Goal: Task Accomplishment & Management: Manage account settings

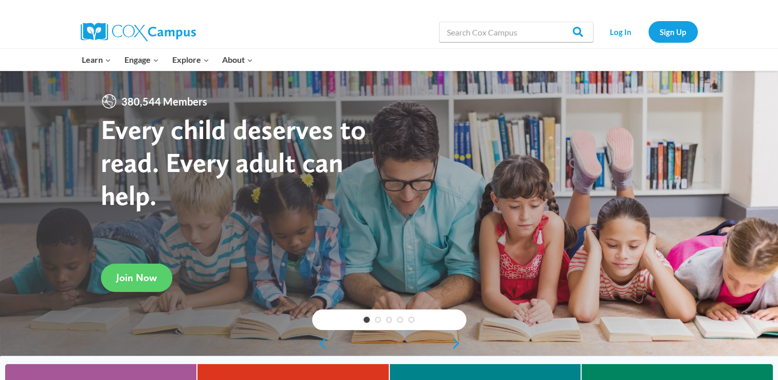
click at [619, 44] on div "Log In Sign Up" at bounding box center [648, 31] width 99 height 33
click at [620, 40] on link "Log In" at bounding box center [621, 31] width 45 height 21
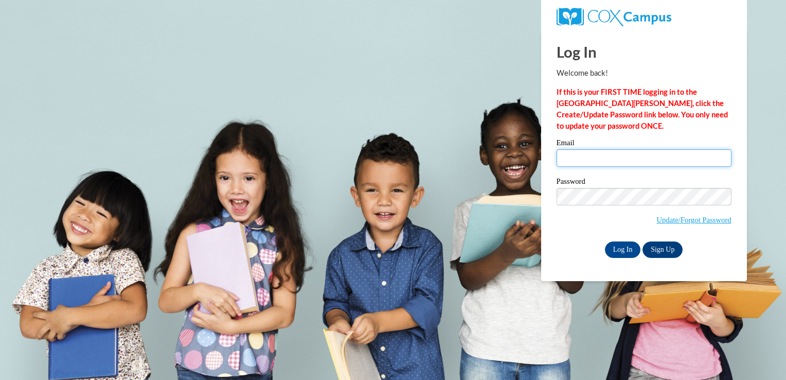
click at [590, 165] on input "Email" at bounding box center [644, 157] width 175 height 17
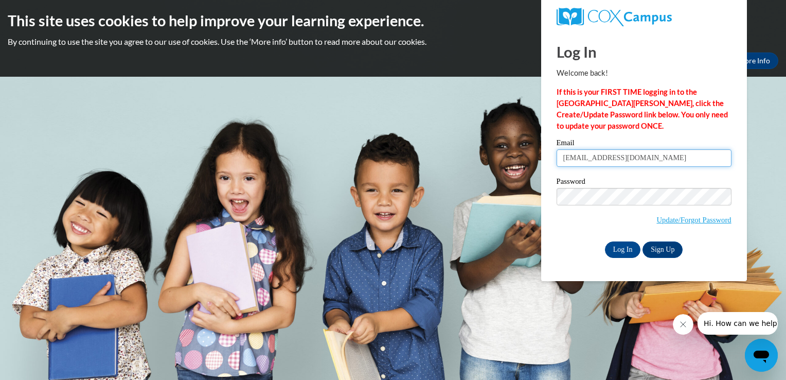
type input "csulliv5@wildcat.fvsu.edu"
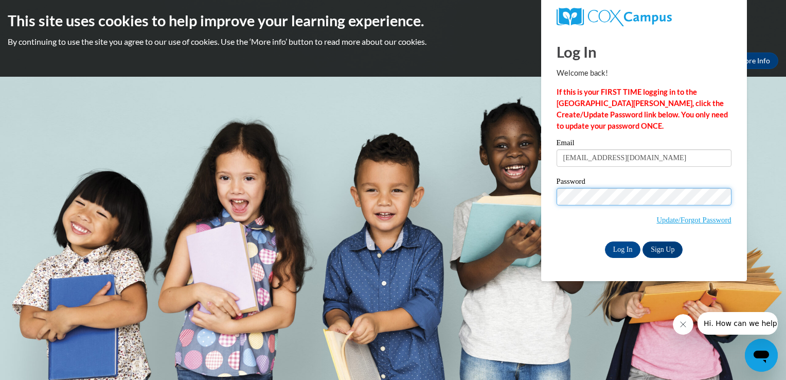
click at [605, 241] on input "Log In" at bounding box center [623, 249] width 36 height 16
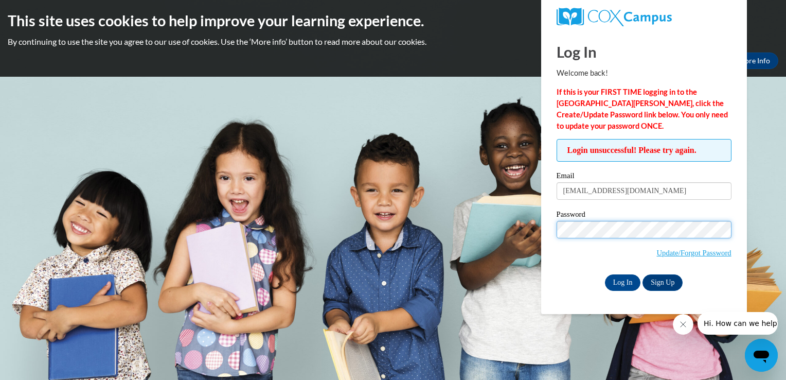
click at [605, 274] on input "Log In" at bounding box center [623, 282] width 36 height 16
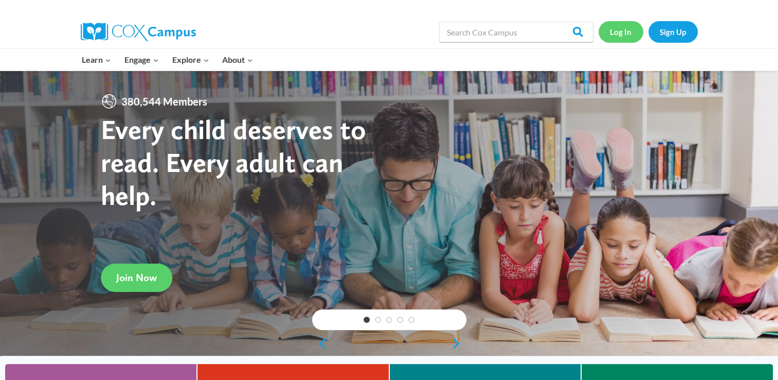
click at [616, 37] on link "Log In" at bounding box center [621, 31] width 45 height 21
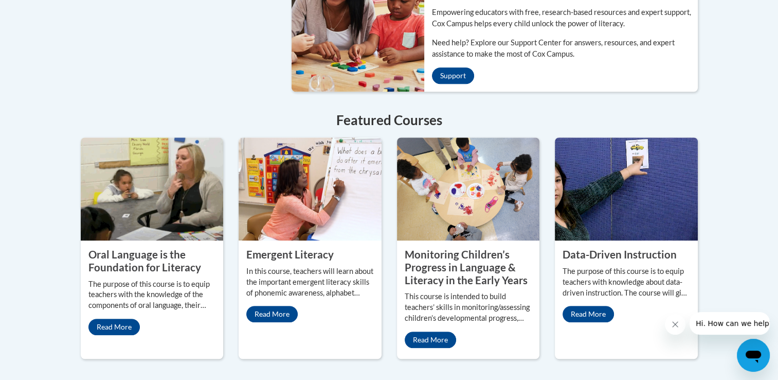
scroll to position [839, 0]
click at [174, 256] on property "Oral Language is the Foundation for Literacy" at bounding box center [144, 259] width 113 height 25
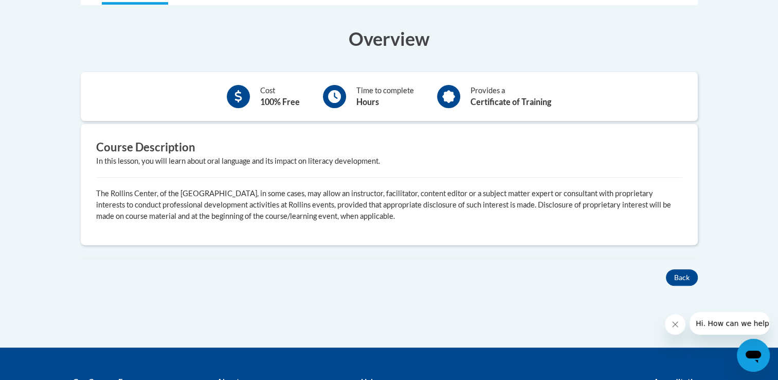
scroll to position [301, 0]
